Goal: Information Seeking & Learning: Learn about a topic

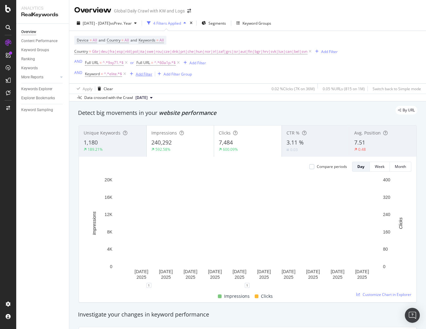
scroll to position [0, 47]
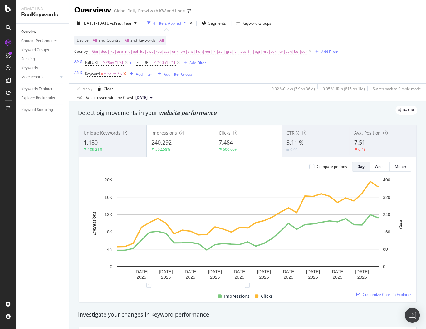
click at [123, 75] on icon at bounding box center [124, 74] width 5 height 6
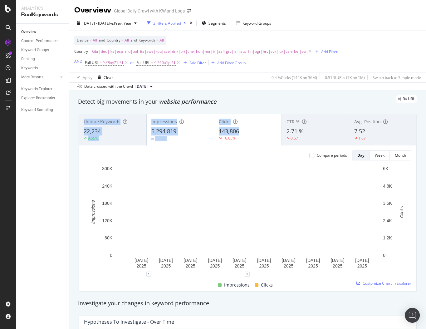
drag, startPoint x: 218, startPoint y: 132, endPoint x: 240, endPoint y: 132, distance: 21.8
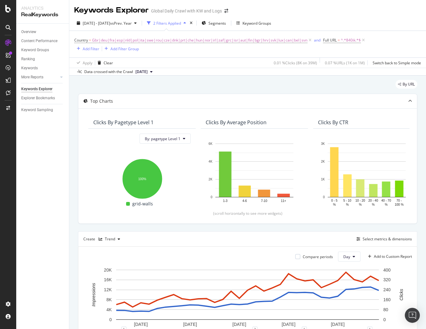
scroll to position [0, 780]
click at [32, 32] on div "Overview" at bounding box center [28, 32] width 15 height 7
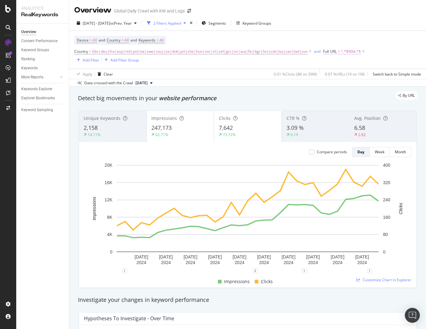
click at [331, 52] on span "Full URL" at bounding box center [330, 51] width 14 height 5
click at [213, 3] on div "Overview Global Daily Crawl with KW and Logs" at bounding box center [247, 8] width 356 height 16
click at [220, 8] on div "Overview Global Daily Crawl with KW and Logs" at bounding box center [247, 8] width 356 height 16
click at [180, 96] on div "By URL" at bounding box center [244, 95] width 345 height 9
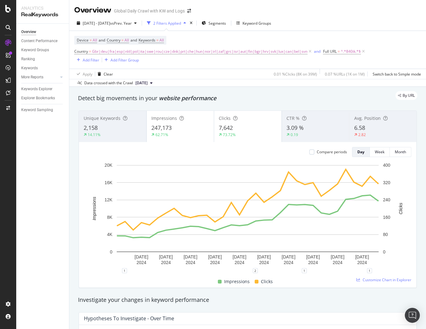
click at [180, 96] on div "By URL" at bounding box center [244, 95] width 345 height 9
click at [202, 100] on span "website performance" at bounding box center [187, 97] width 57 height 7
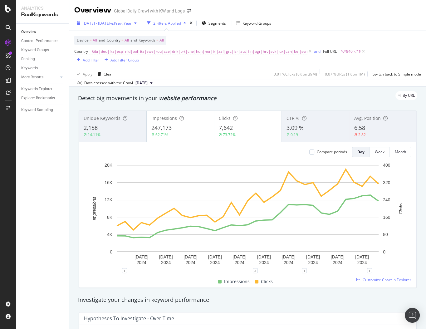
click at [97, 20] on div "[DATE] - [DATE] vs Prev. Year" at bounding box center [106, 22] width 65 height 9
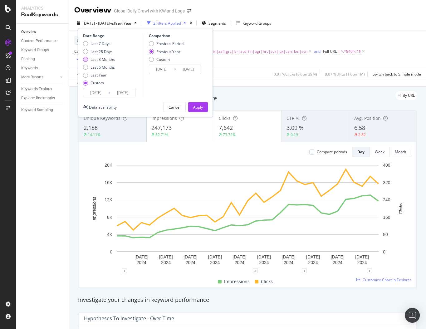
click at [105, 60] on div "Last 3 Months" at bounding box center [102, 59] width 24 height 5
type input "[DATE]"
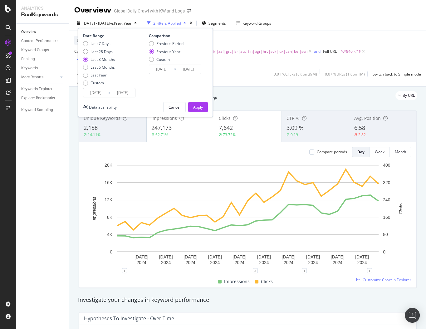
click at [102, 94] on input "[DATE]" at bounding box center [95, 92] width 25 height 9
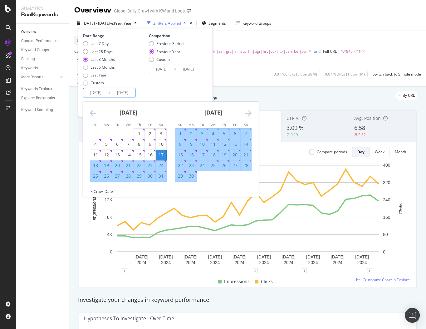
click at [247, 114] on icon "Move forward to switch to the next month." at bounding box center [248, 112] width 7 height 7
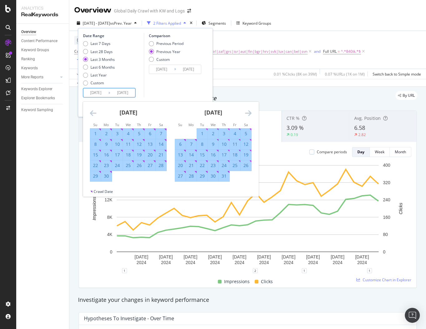
click at [204, 153] on div "15" at bounding box center [202, 155] width 11 height 6
type input "[DATE]"
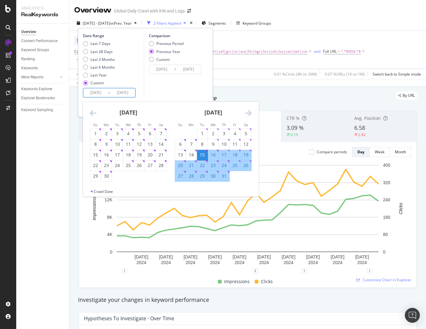
click at [248, 113] on icon "Move forward to switch to the next month." at bounding box center [248, 112] width 7 height 7
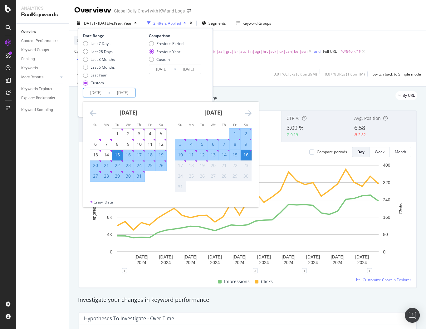
click at [169, 84] on div "Comparison Previous Period Previous Year Custom [DATE] Navigate forward to inte…" at bounding box center [173, 65] width 59 height 64
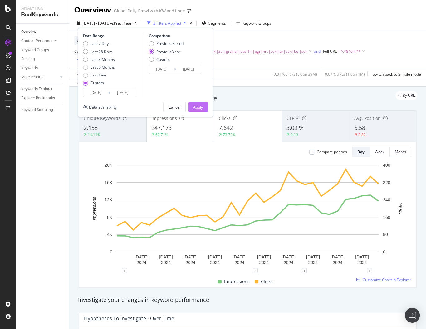
click at [196, 104] on div "Apply" at bounding box center [198, 106] width 10 height 9
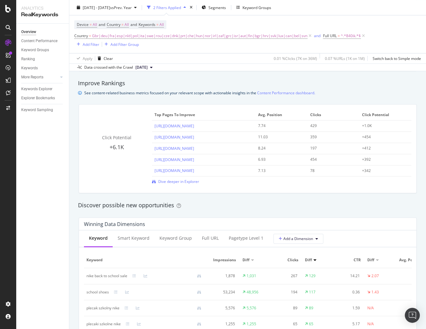
scroll to position [526, 0]
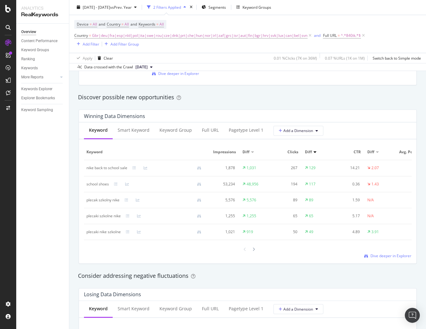
click at [166, 239] on td "plecaki nike szkolne" at bounding box center [146, 232] width 125 height 16
click at [254, 249] on icon at bounding box center [253, 249] width 2 height 4
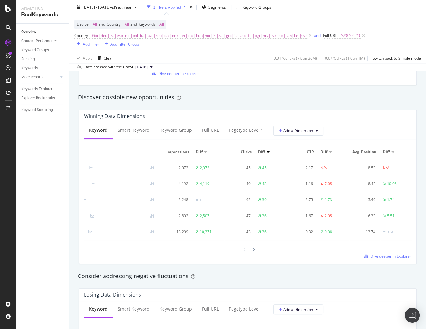
scroll to position [0, 0]
